Goal: Task Accomplishment & Management: Use online tool/utility

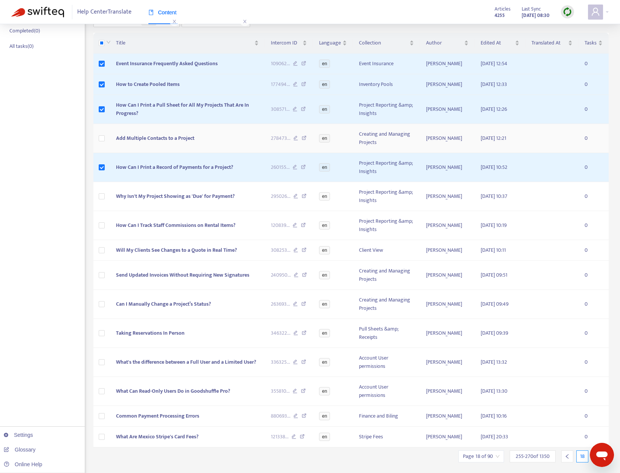
click at [101, 134] on label at bounding box center [102, 138] width 6 height 8
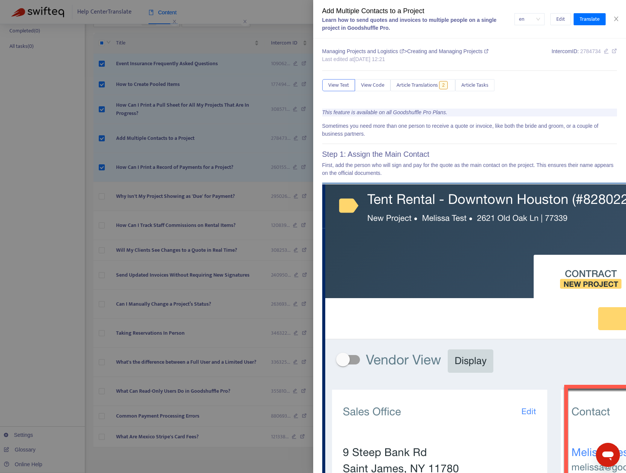
drag, startPoint x: 209, startPoint y: 200, endPoint x: 96, endPoint y: 198, distance: 113.0
click at [108, 198] on div at bounding box center [313, 236] width 626 height 473
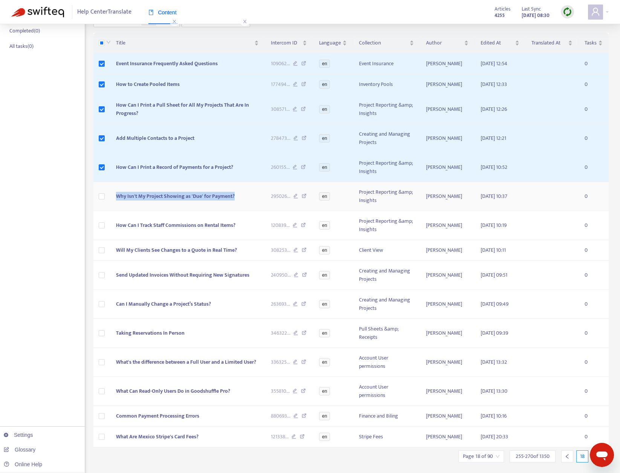
copy span "Why Isn't My Project Showing as 'Due' for Payment?"
drag, startPoint x: 241, startPoint y: 197, endPoint x: 434, endPoint y: 189, distance: 192.6
click at [119, 197] on td "Why Isn't My Project Showing as 'Due' for Payment?" at bounding box center [187, 196] width 155 height 29
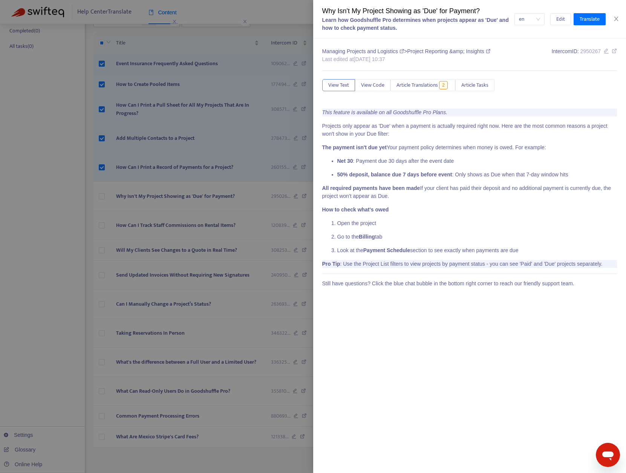
click at [65, 209] on div at bounding box center [313, 236] width 626 height 473
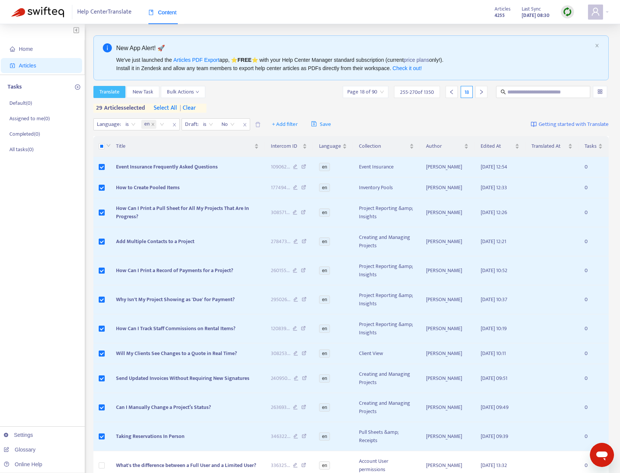
click at [106, 91] on span "Translate" at bounding box center [109, 92] width 20 height 8
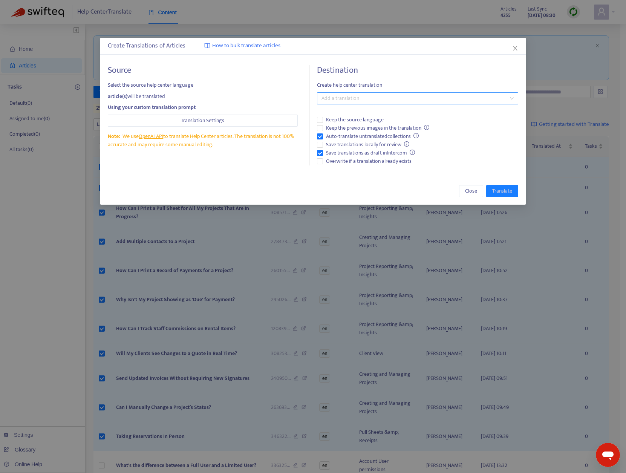
click at [394, 99] on div at bounding box center [414, 98] width 190 height 9
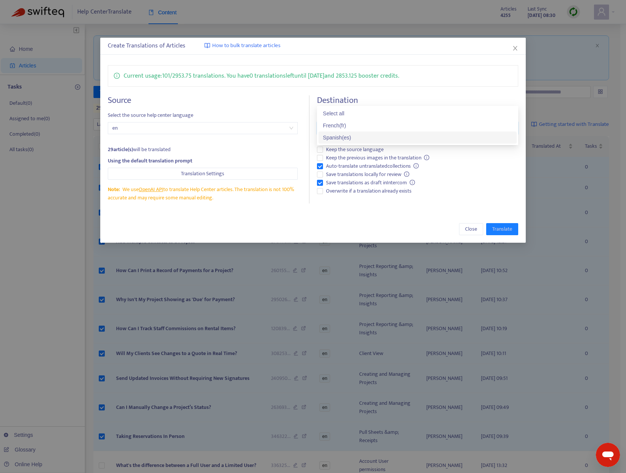
click at [361, 131] on div "Spanish ( es )" at bounding box center [417, 137] width 198 height 12
click at [371, 124] on div "French ( fr )" at bounding box center [417, 125] width 189 height 8
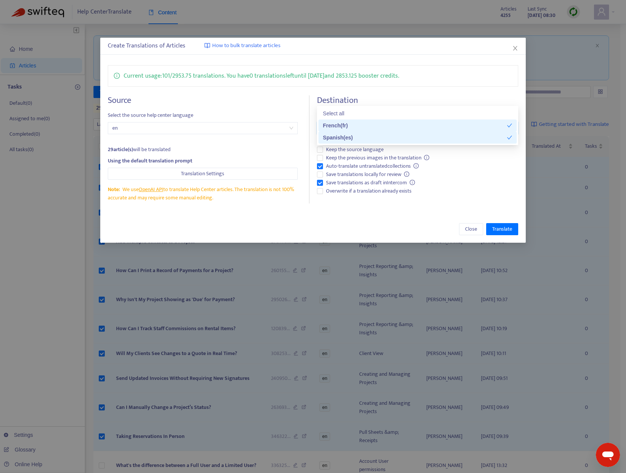
click at [378, 215] on div "Create Translations of Articles How to bulk translate articles Current usage: 1…" at bounding box center [313, 140] width 426 height 205
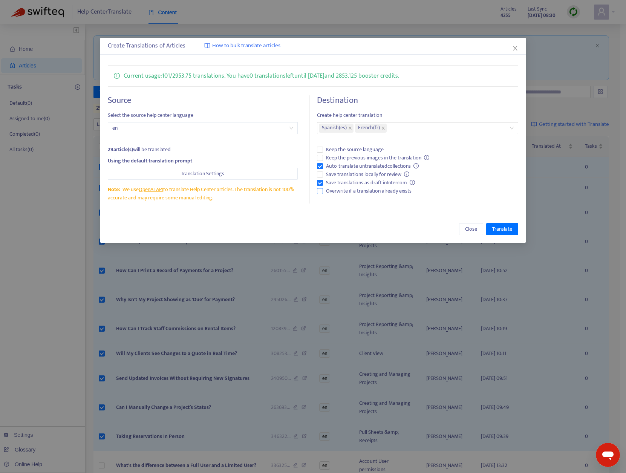
click at [350, 191] on span "Overwrite if a translation already exists" at bounding box center [369, 191] width 92 height 8
click at [357, 183] on span "Save translations as draft in Intercom" at bounding box center [370, 183] width 95 height 8
click at [500, 232] on span "Translate" at bounding box center [502, 229] width 20 height 8
